Goal: Information Seeking & Learning: Learn about a topic

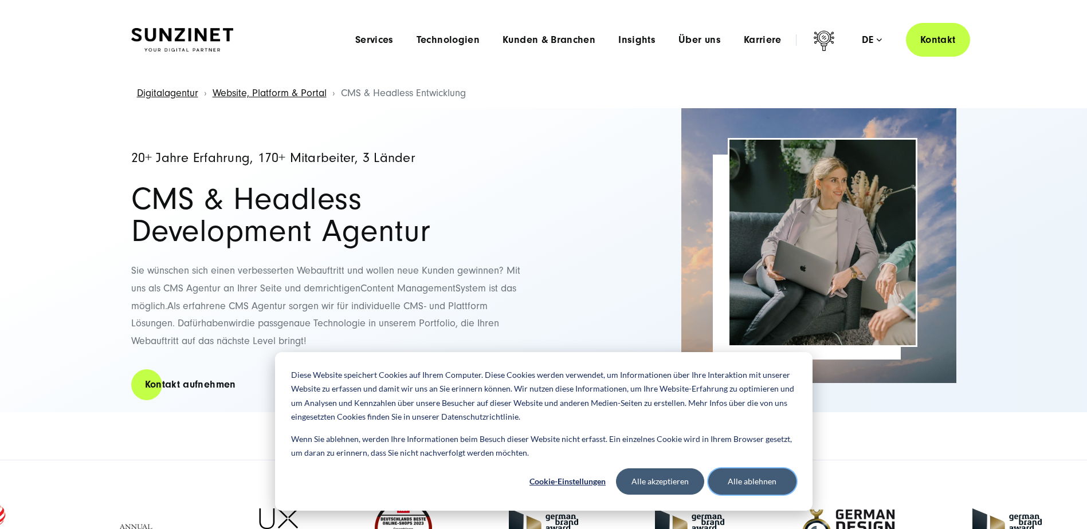
click at [741, 486] on button "Alle ablehnen" at bounding box center [752, 482] width 88 height 26
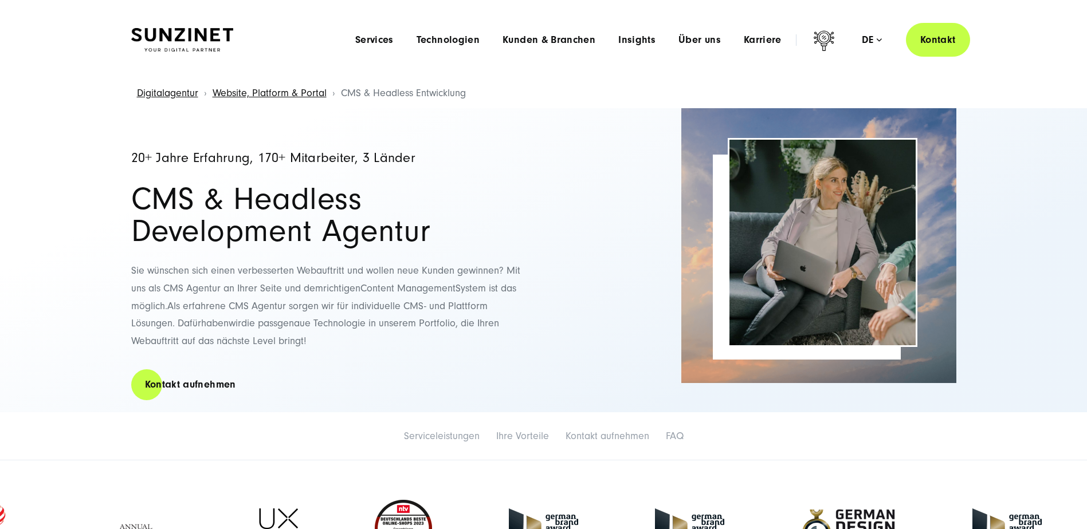
click at [192, 31] on img at bounding box center [182, 40] width 102 height 24
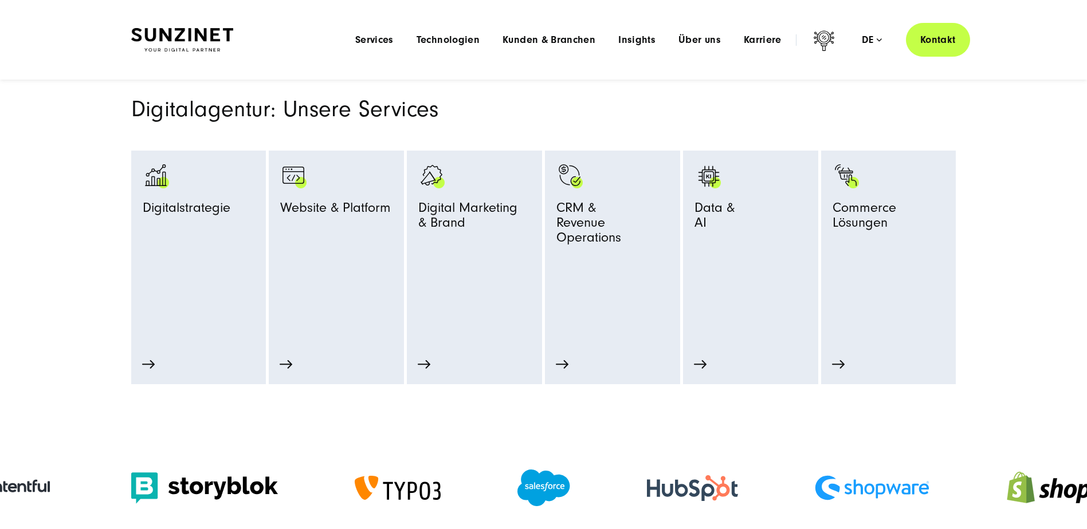
scroll to position [516, 0]
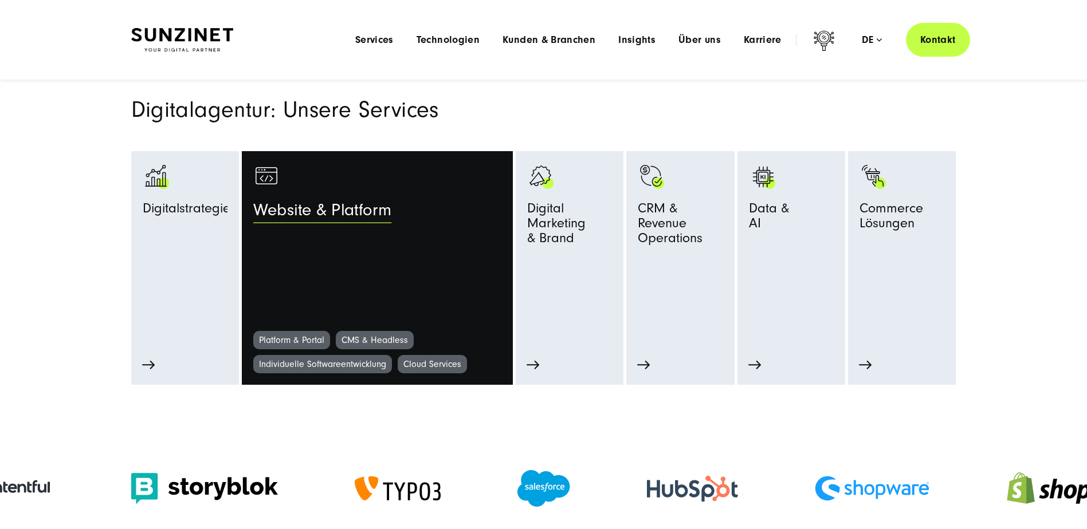
click at [343, 229] on link "Website & Platform" at bounding box center [377, 247] width 248 height 168
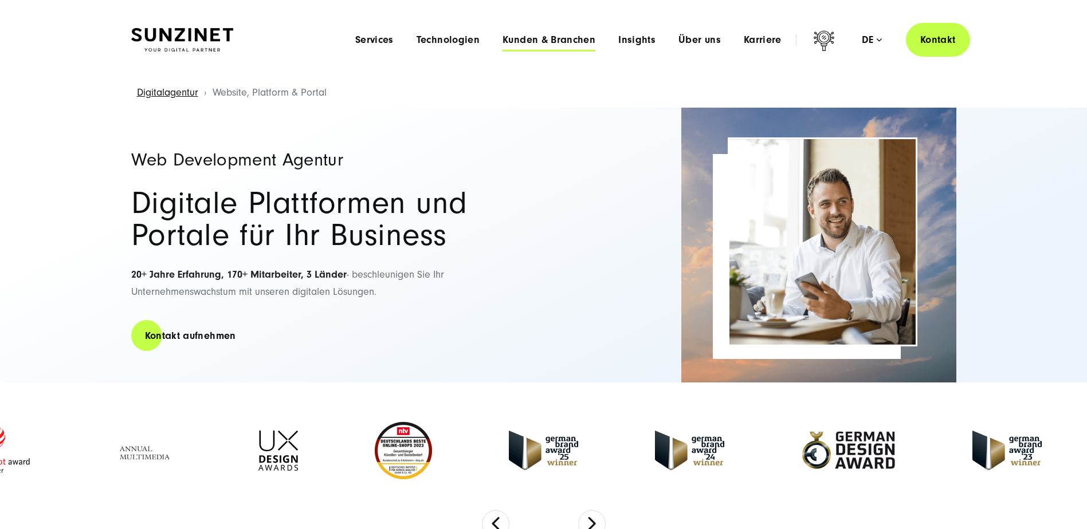
click at [566, 44] on span "Kunden & Branchen" at bounding box center [548, 39] width 93 height 11
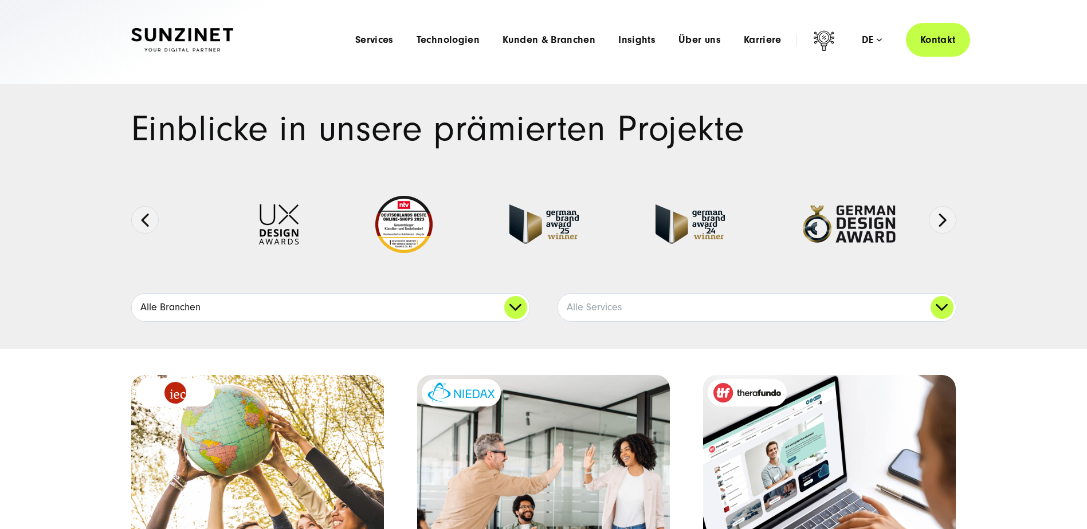
click at [524, 308] on link "Alle Branchen" at bounding box center [331, 308] width 398 height 28
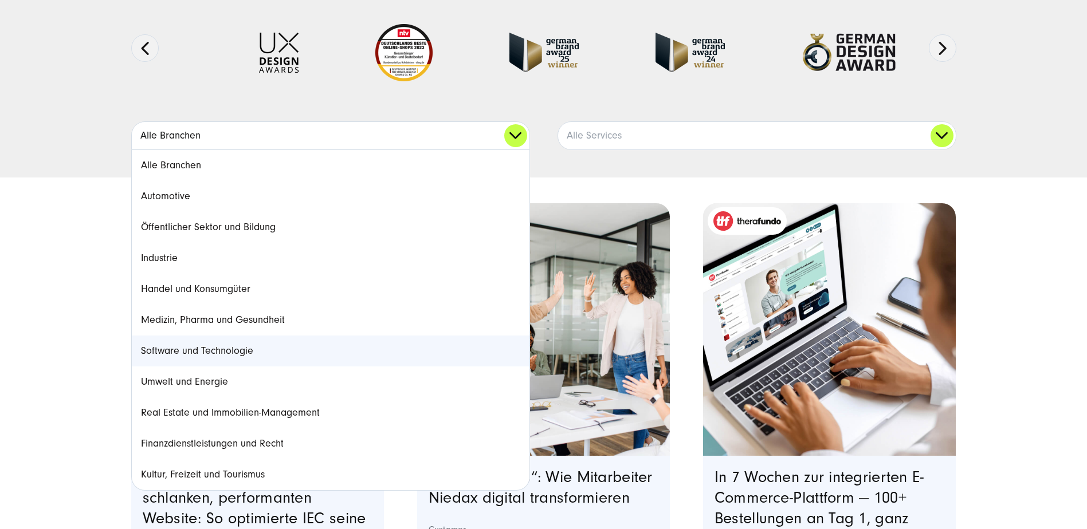
scroll to position [229, 0]
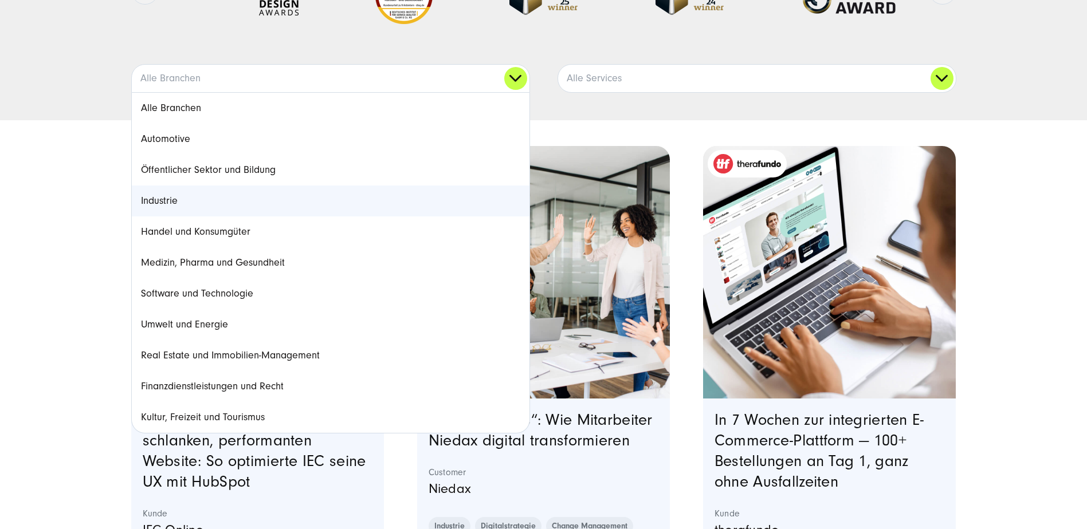
click at [378, 198] on link "Industrie" at bounding box center [331, 201] width 398 height 31
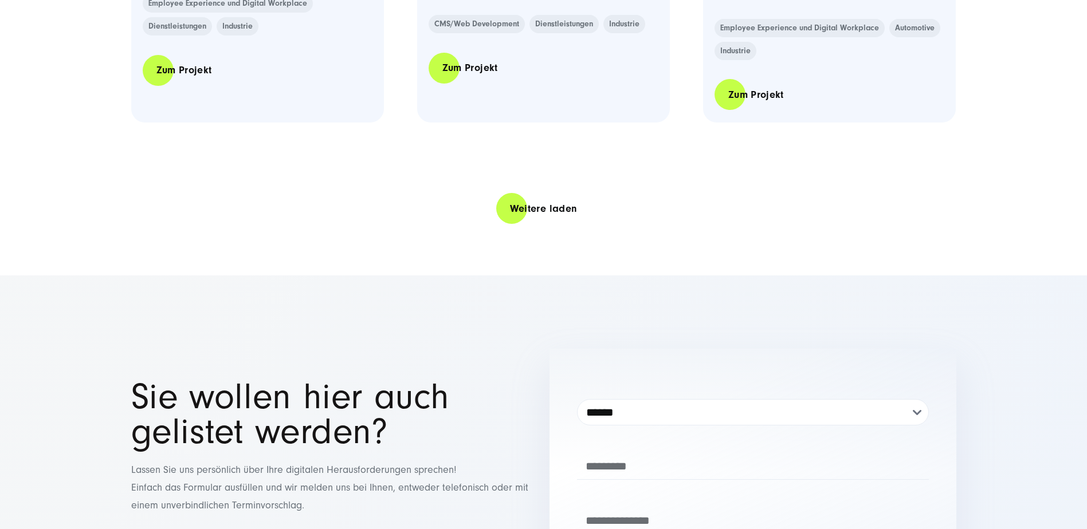
scroll to position [2521, 0]
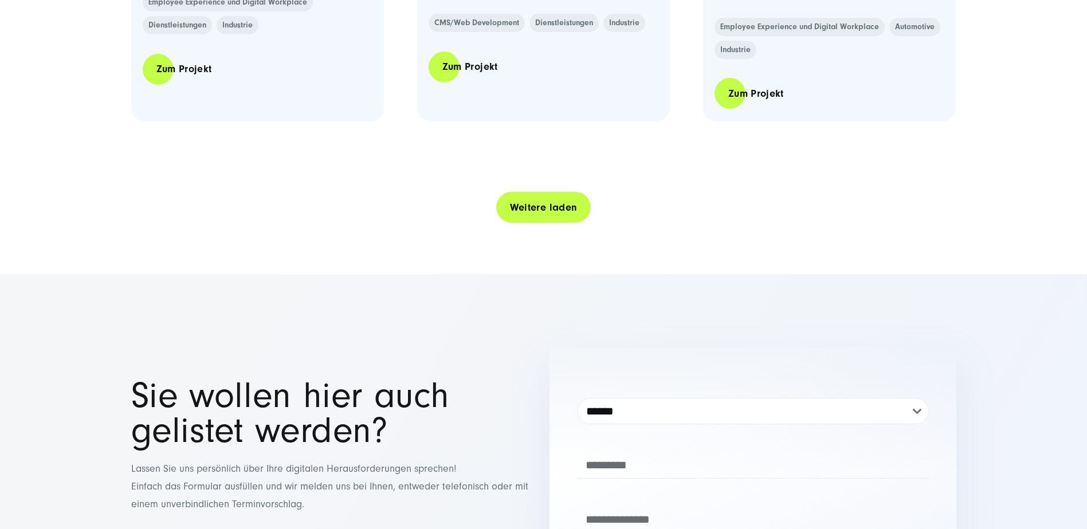
click at [559, 224] on link "Weitere laden" at bounding box center [543, 207] width 95 height 33
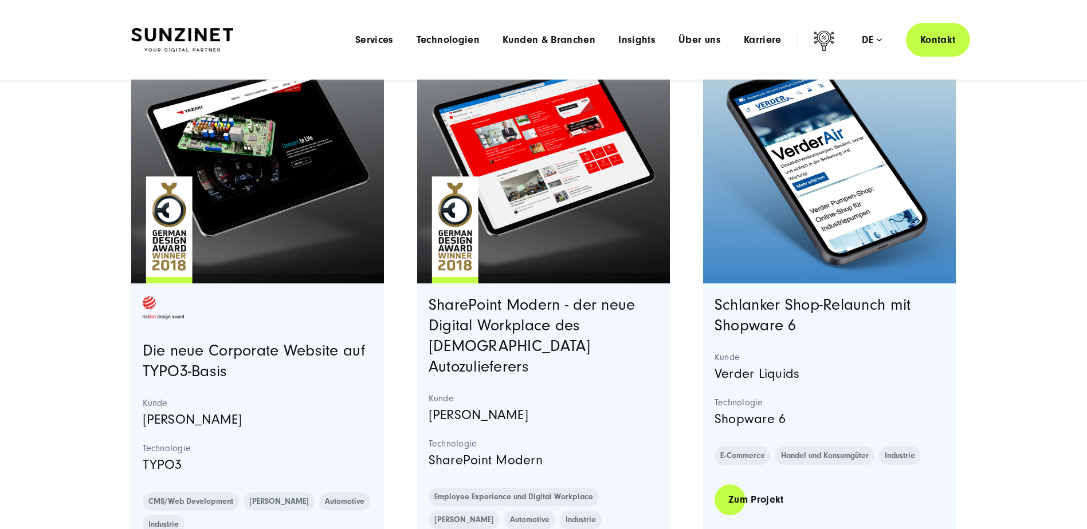
scroll to position [4125, 0]
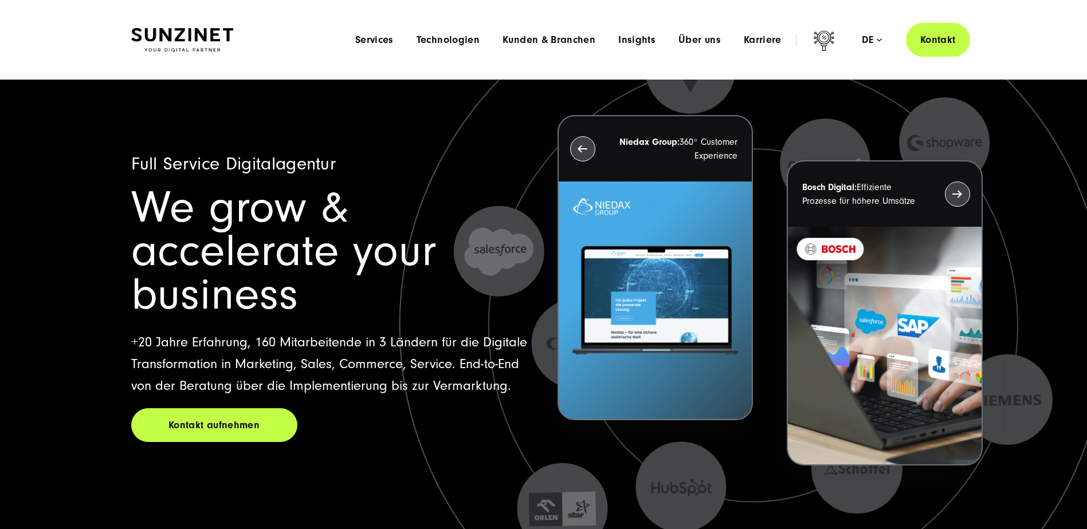
scroll to position [516, 0]
